Goal: Information Seeking & Learning: Compare options

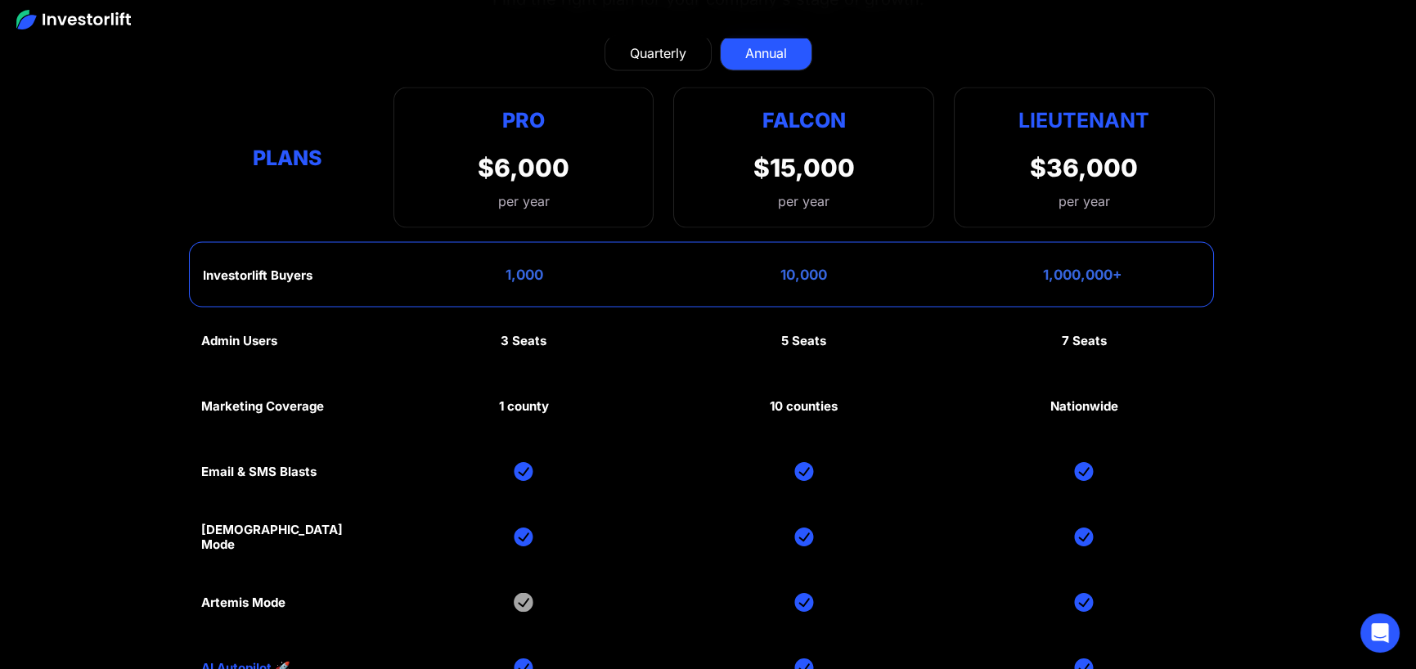
scroll to position [7851, 0]
click at [1325, 261] on section "Investorlift plans Find the right plan for your company's stage of growth. Quar…" at bounding box center [708, 371] width 1416 height 955
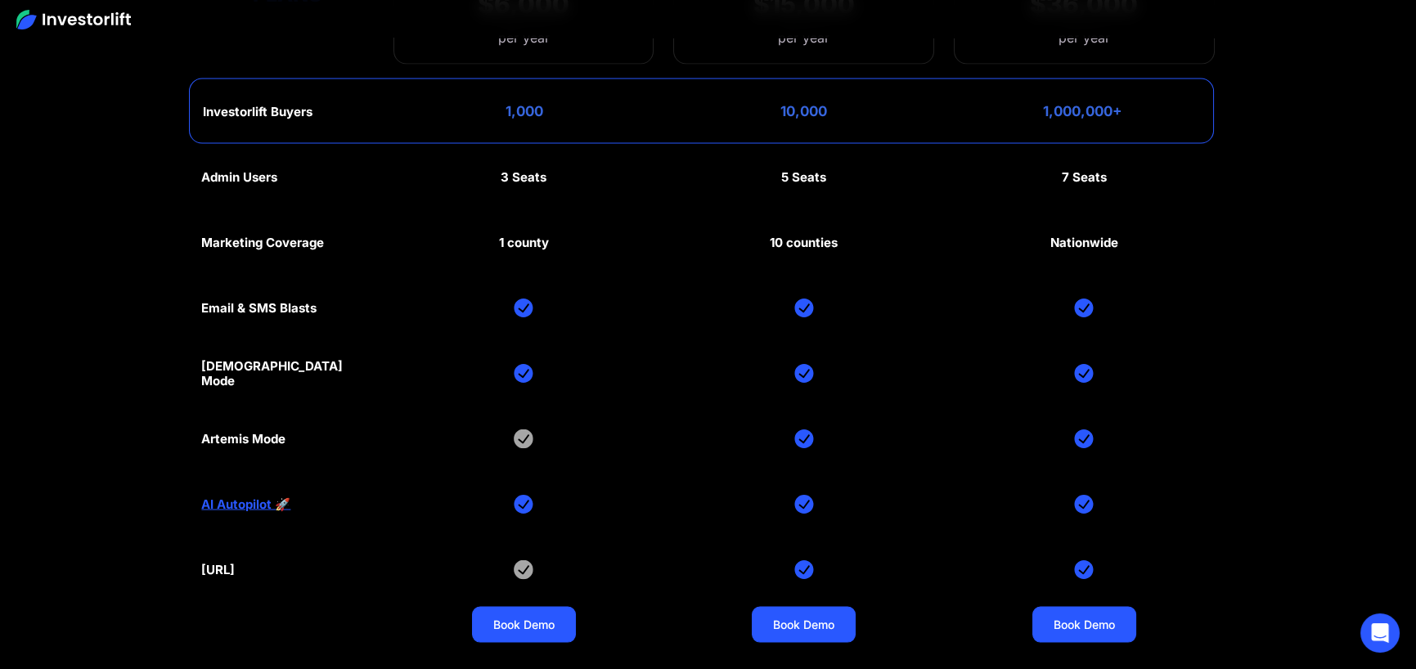
scroll to position [8015, 0]
drag, startPoint x: 285, startPoint y: 429, endPoint x: 284, endPoint y: 566, distance: 136.6
click at [182, 430] on section "Investorlift plans Find the right plan for your company's stage of growth. Quar…" at bounding box center [708, 207] width 1416 height 955
drag, startPoint x: 289, startPoint y: 567, endPoint x: 225, endPoint y: 571, distance: 63.9
click at [225, 571] on div "Admin Users 3 Seats 5 Seats 7 Seats Marketing Coverage 1 county 10 counties Nat…" at bounding box center [707, 408] width 1013 height 524
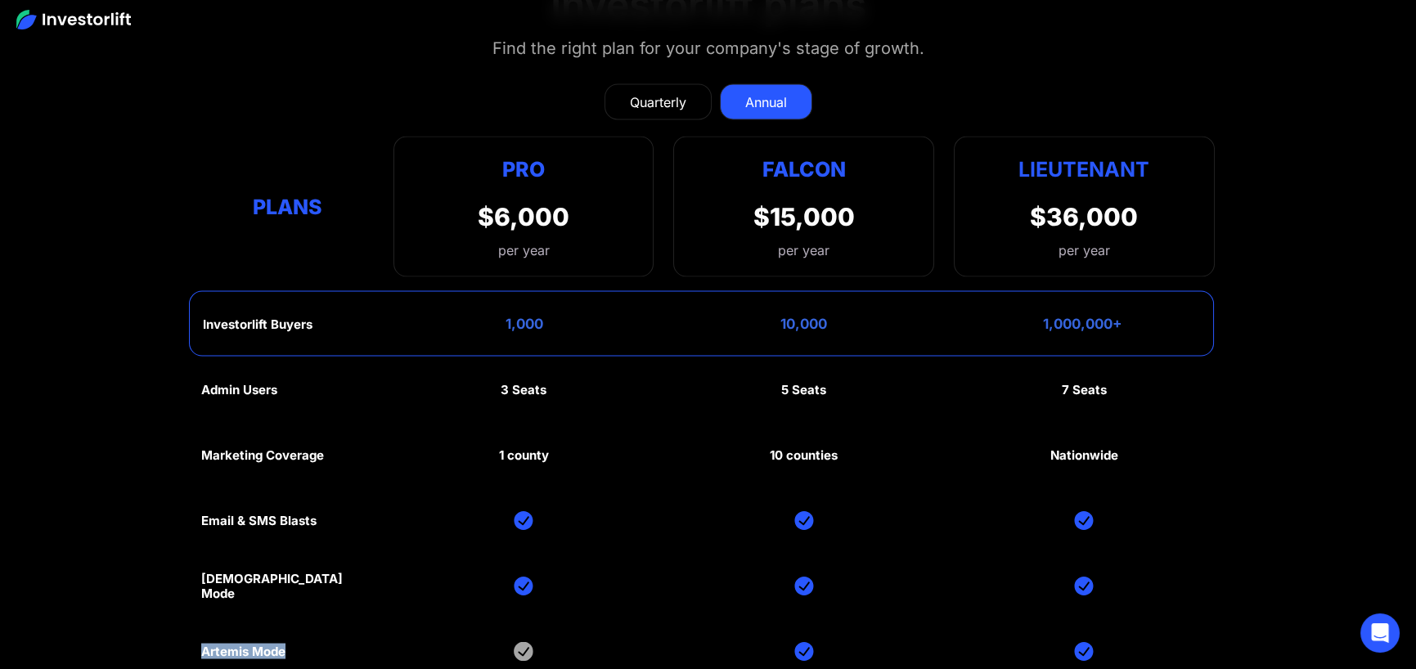
scroll to position [7770, 0]
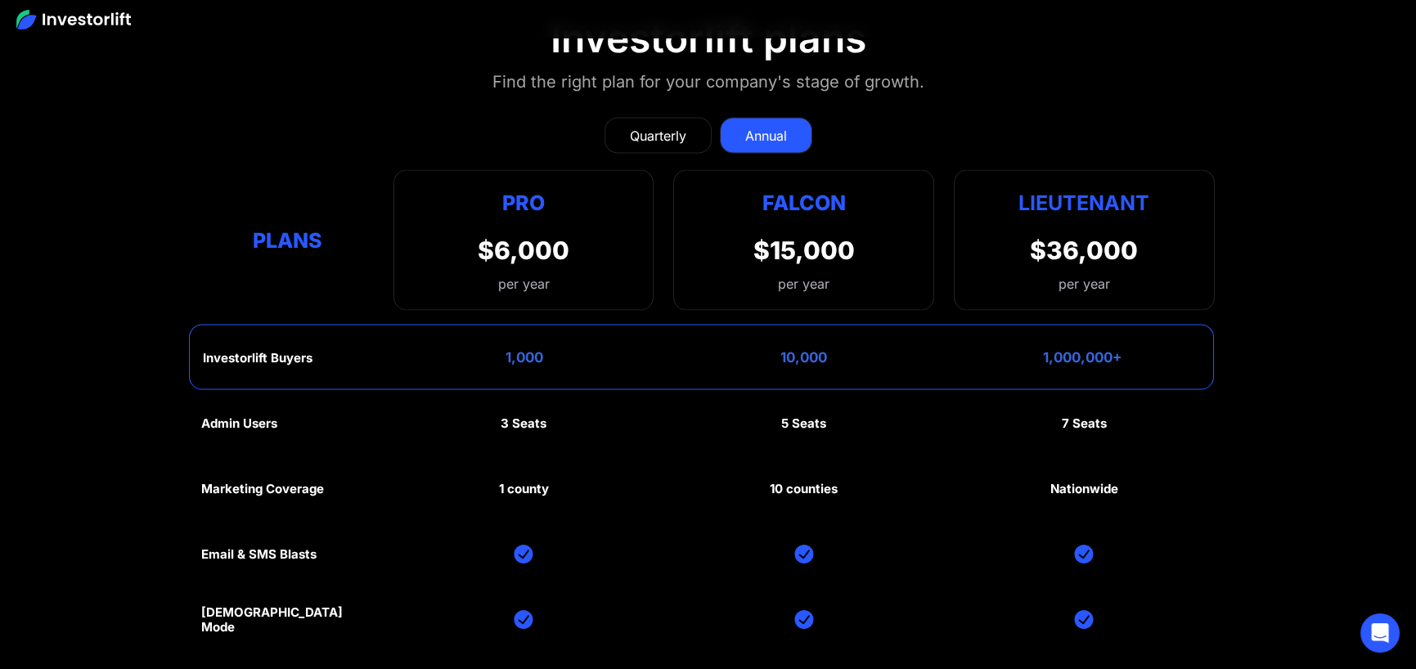
drag, startPoint x: 843, startPoint y: 201, endPoint x: 753, endPoint y: 224, distance: 92.8
click at [735, 211] on div "Falcon $15,000 per year" at bounding box center [803, 239] width 261 height 141
drag, startPoint x: 858, startPoint y: 482, endPoint x: 754, endPoint y: 485, distance: 103.9
click at [754, 485] on div "Admin Users 3 Seats 5 Seats 7 Seats Marketing Coverage 1 county 10 counties Nat…" at bounding box center [707, 652] width 1013 height 524
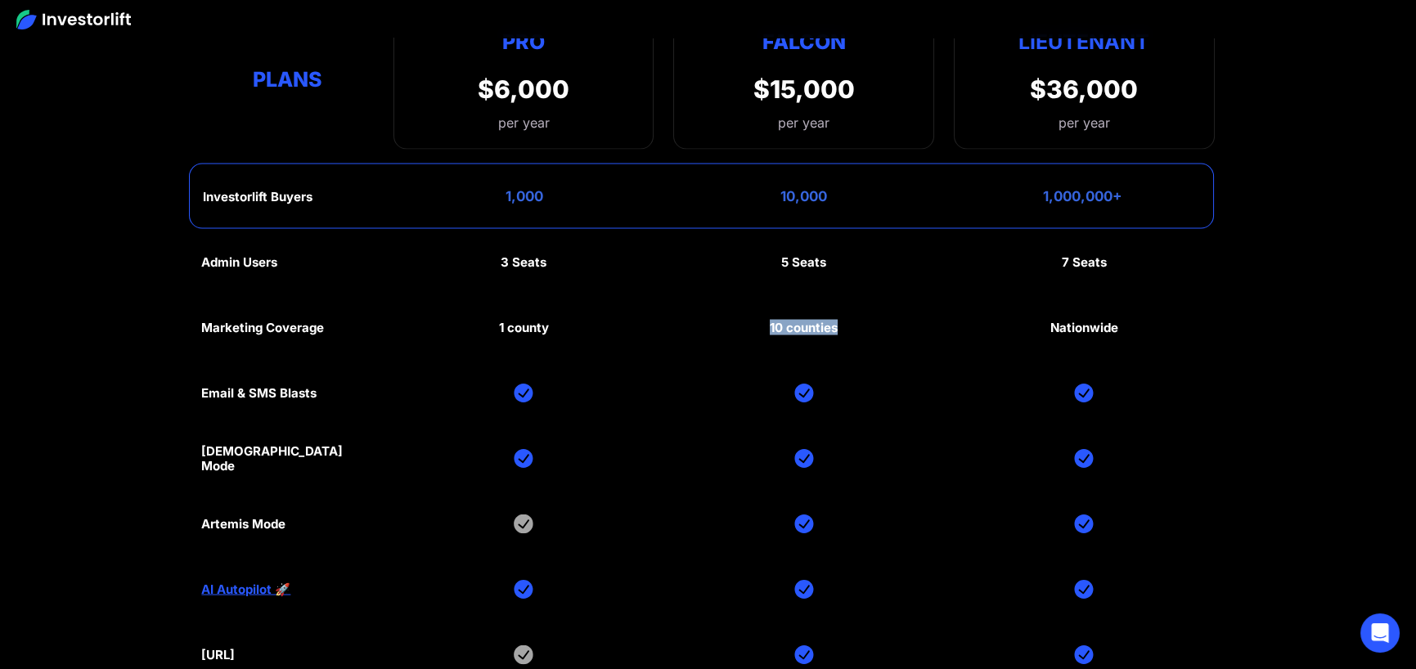
scroll to position [7931, 0]
drag, startPoint x: 554, startPoint y: 320, endPoint x: 492, endPoint y: 317, distance: 61.4
click at [492, 317] on div "Admin Users 3 Seats 5 Seats 7 Seats Marketing Coverage 1 county 10 counties Nat…" at bounding box center [707, 491] width 1013 height 524
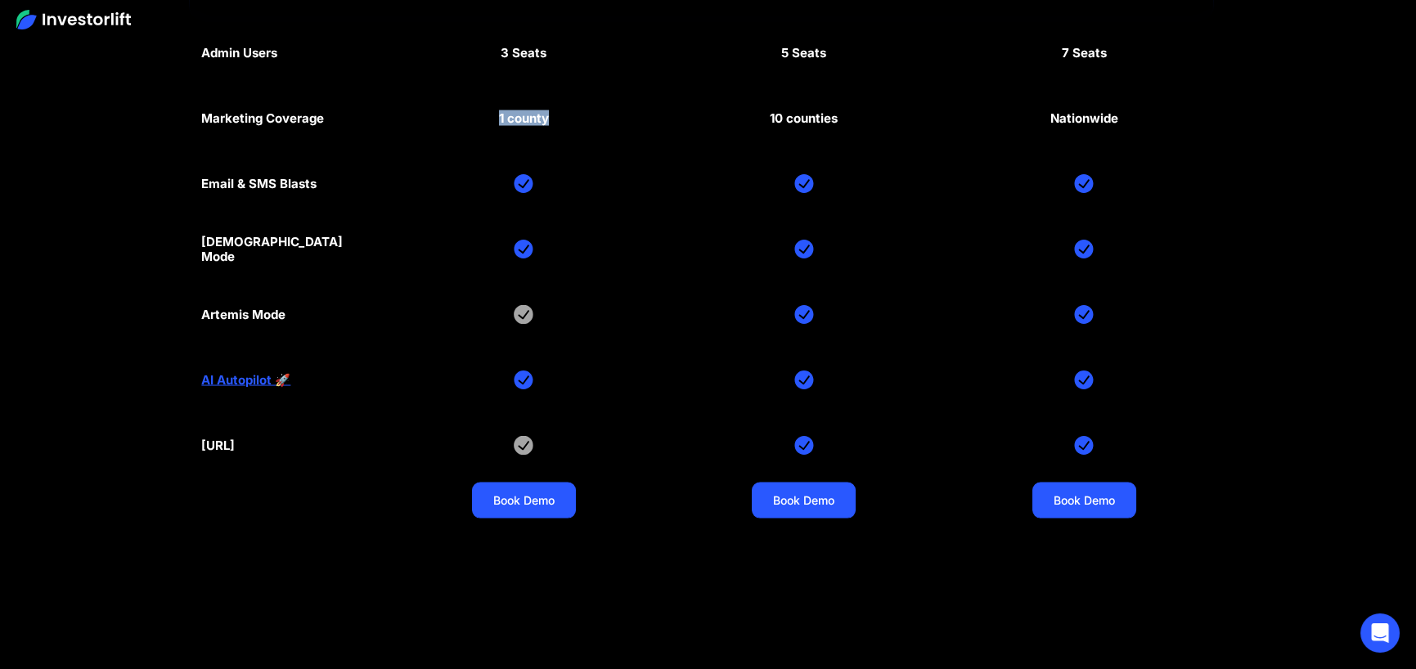
scroll to position [8177, 0]
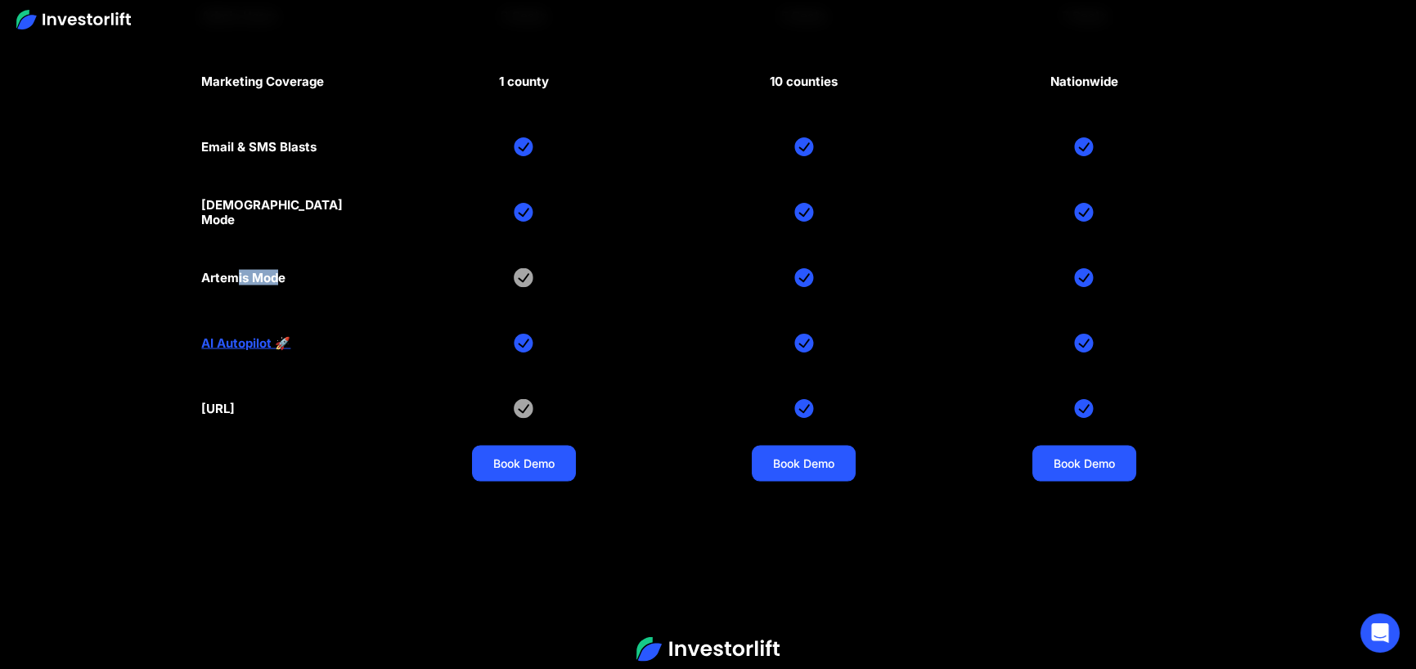
drag, startPoint x: 266, startPoint y: 281, endPoint x: 295, endPoint y: 276, distance: 29.9
click at [295, 276] on div "Admin Users 3 Seats 5 Seats 7 Seats Marketing Coverage 1 county 10 counties Nat…" at bounding box center [707, 246] width 1013 height 524
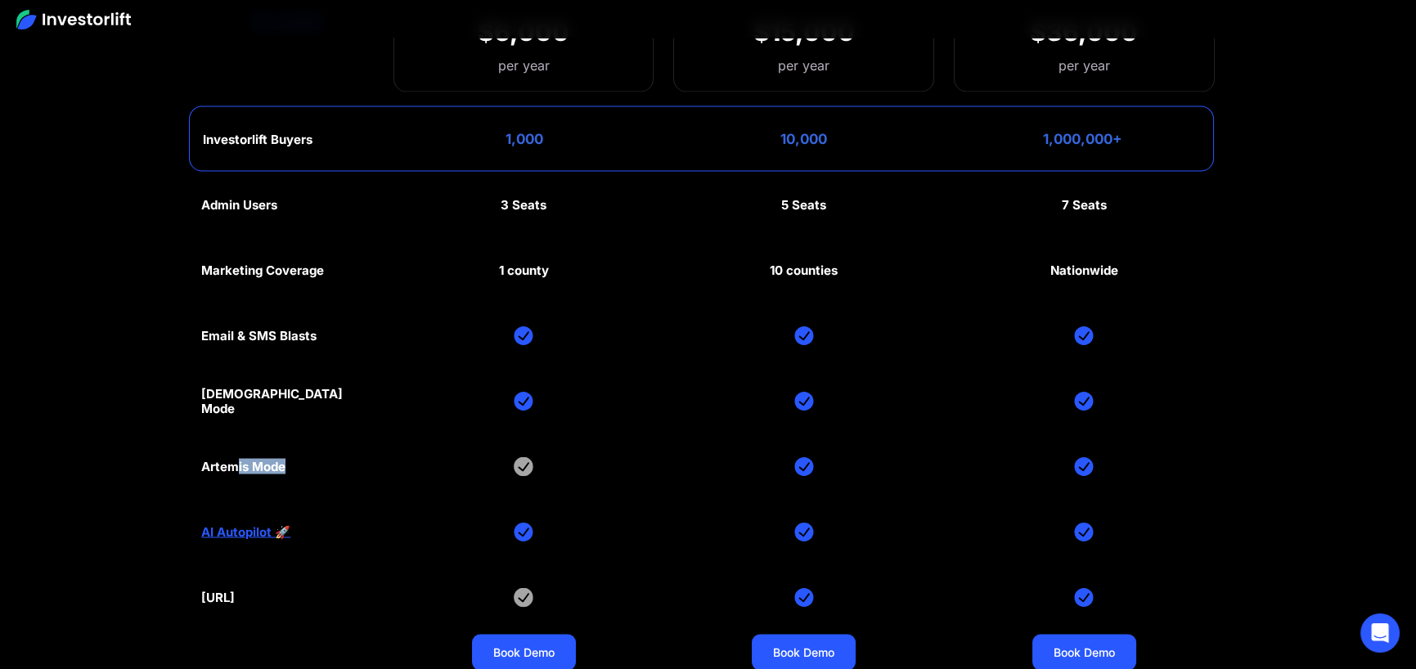
scroll to position [7850, 0]
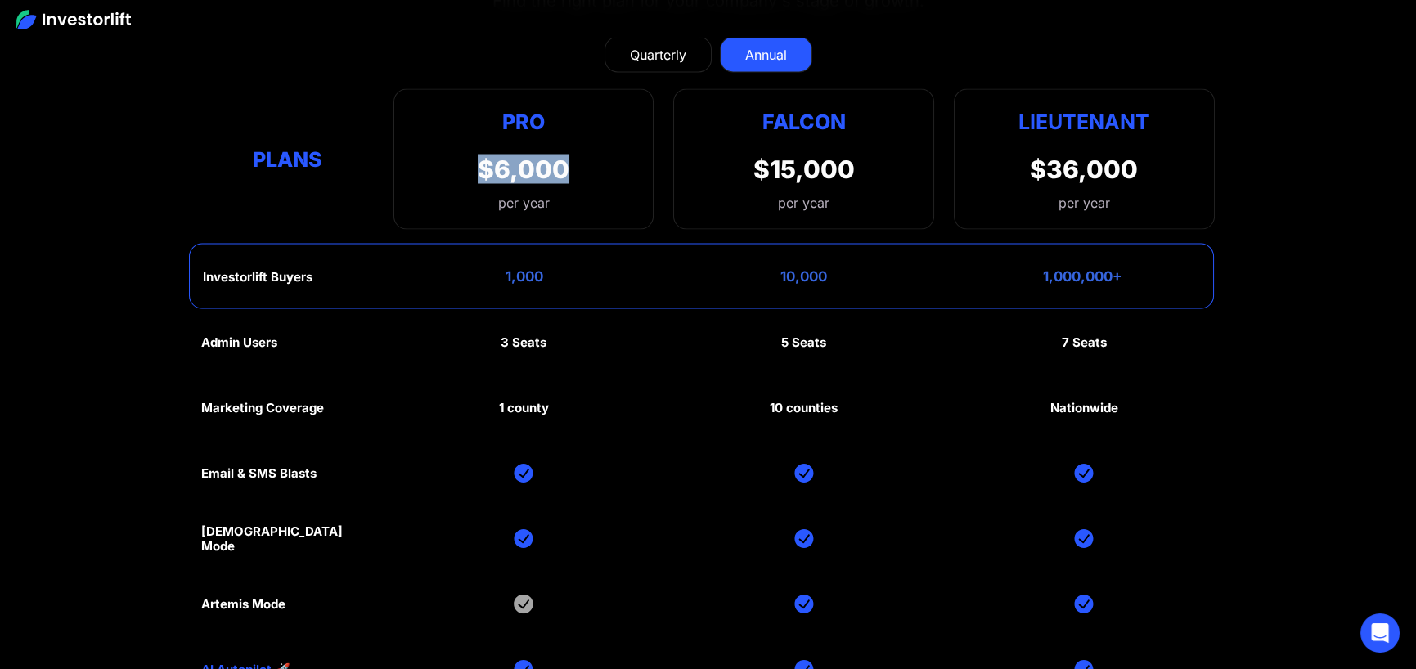
drag, startPoint x: 576, startPoint y: 155, endPoint x: 476, endPoint y: 160, distance: 99.9
click at [476, 160] on div "Pro $6,000 per year Pro Falcon Ltnt. Users 3 10 Unltd Buyer Limit 100k 500k Unl…" at bounding box center [523, 159] width 261 height 141
click at [291, 198] on div "Plans Pro $6,000 per year Pro Falcon Ltnt. Users 3 10 Unltd Buyer Limit 100k 50…" at bounding box center [707, 159] width 1013 height 141
drag, startPoint x: 501, startPoint y: 165, endPoint x: 448, endPoint y: 165, distance: 53.2
click at [448, 165] on div "Pro $6,000 per year Pro Falcon Ltnt. Users 3 10 Unltd Buyer Limit 100k 500k Unl…" at bounding box center [523, 159] width 261 height 141
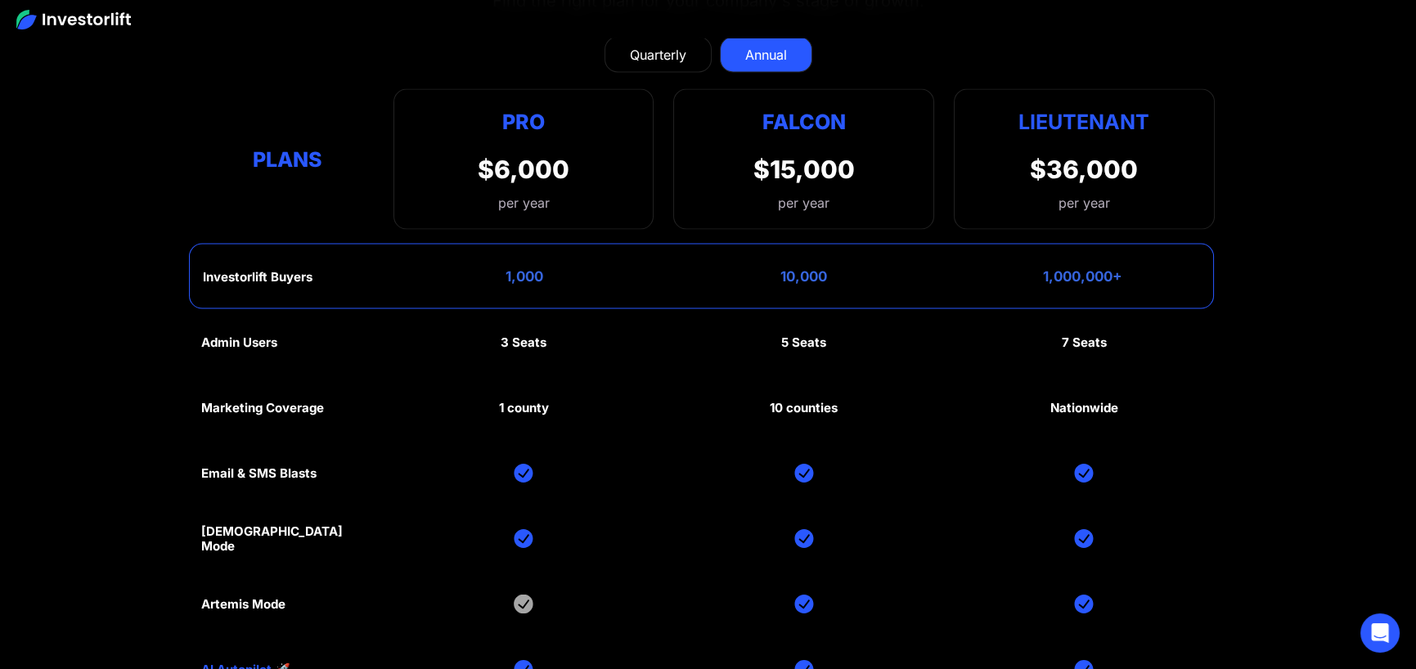
click at [980, 29] on div at bounding box center [708, 19] width 1416 height 38
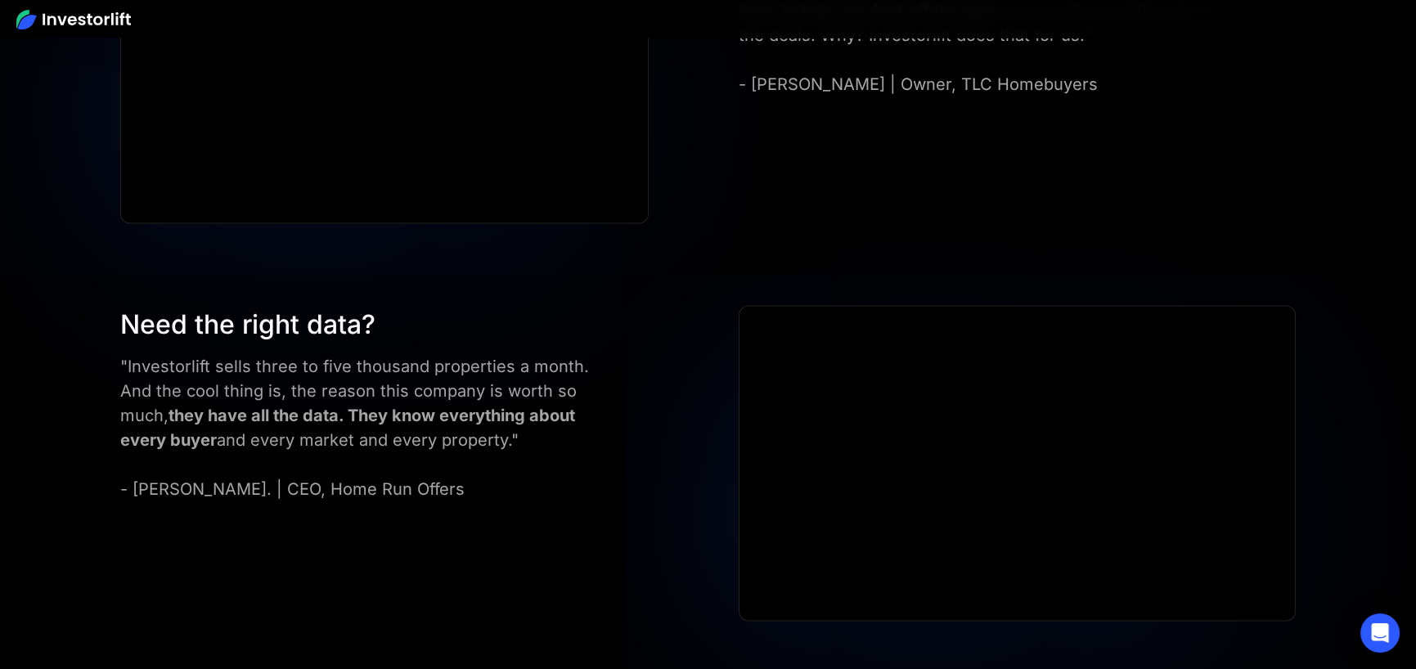
scroll to position [6789, 0]
